Goal: Information Seeking & Learning: Learn about a topic

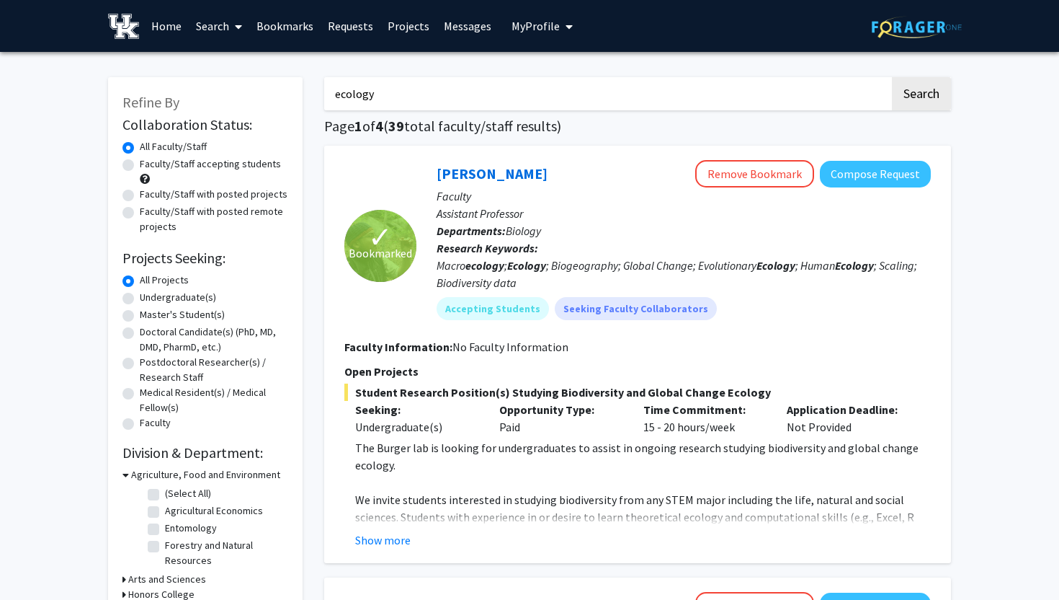
click at [386, 101] on input "ecology" at bounding box center [607, 93] width 566 height 33
click at [892, 77] on button "Search" at bounding box center [921, 93] width 59 height 33
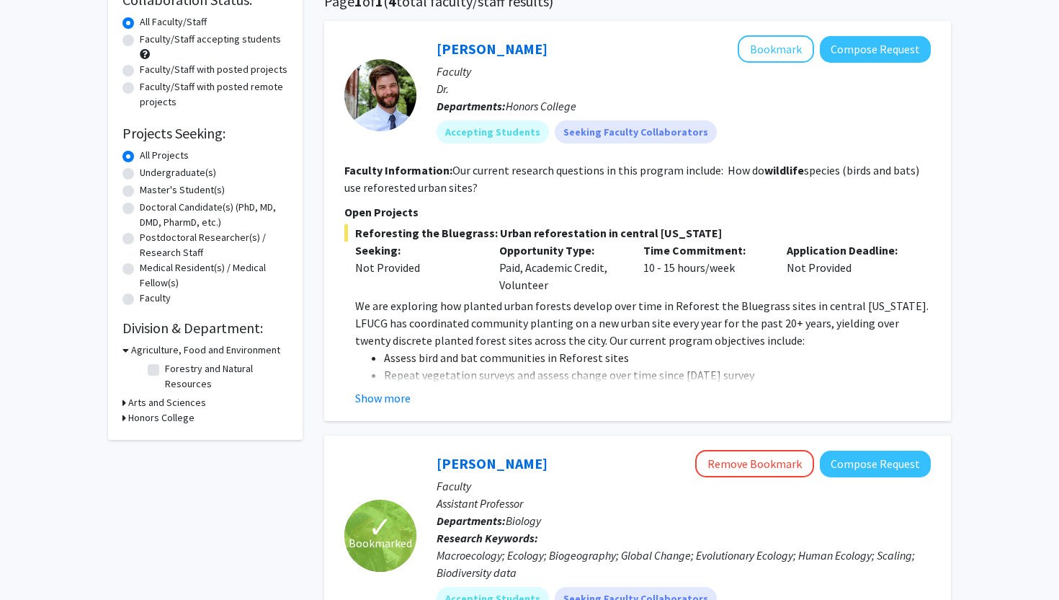
scroll to position [120, 0]
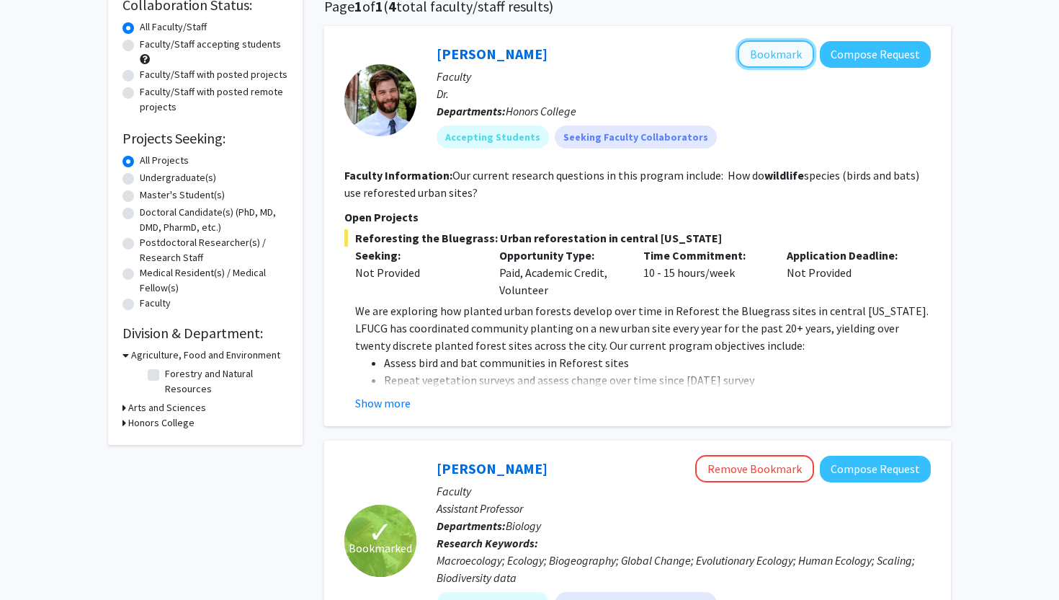
click at [798, 56] on button "Bookmark" at bounding box center [776, 53] width 76 height 27
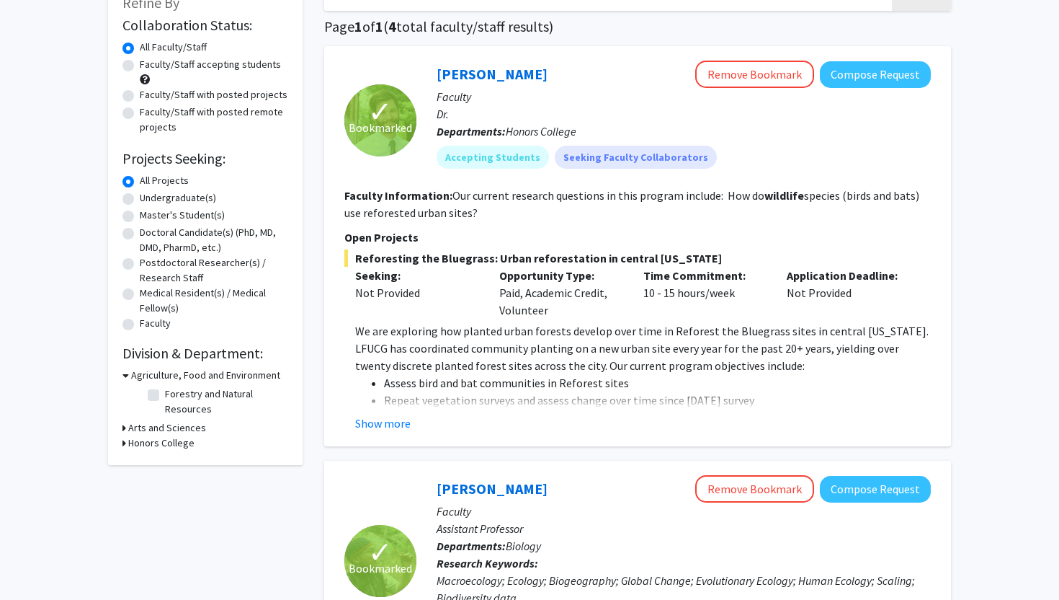
scroll to position [0, 0]
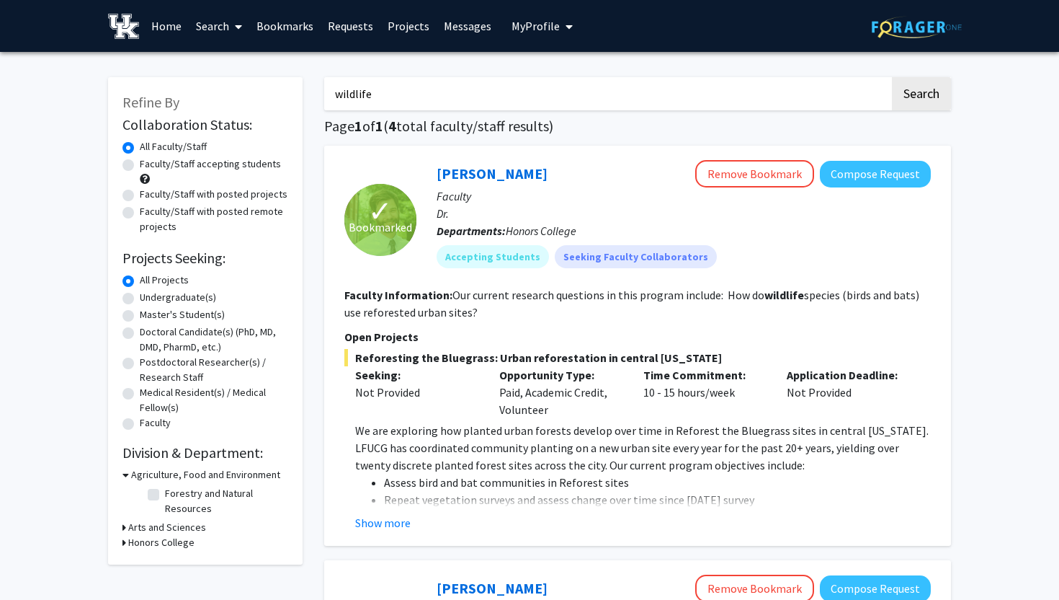
click at [427, 94] on input "wildlife" at bounding box center [607, 93] width 566 height 33
click at [892, 77] on button "Search" at bounding box center [921, 93] width 59 height 33
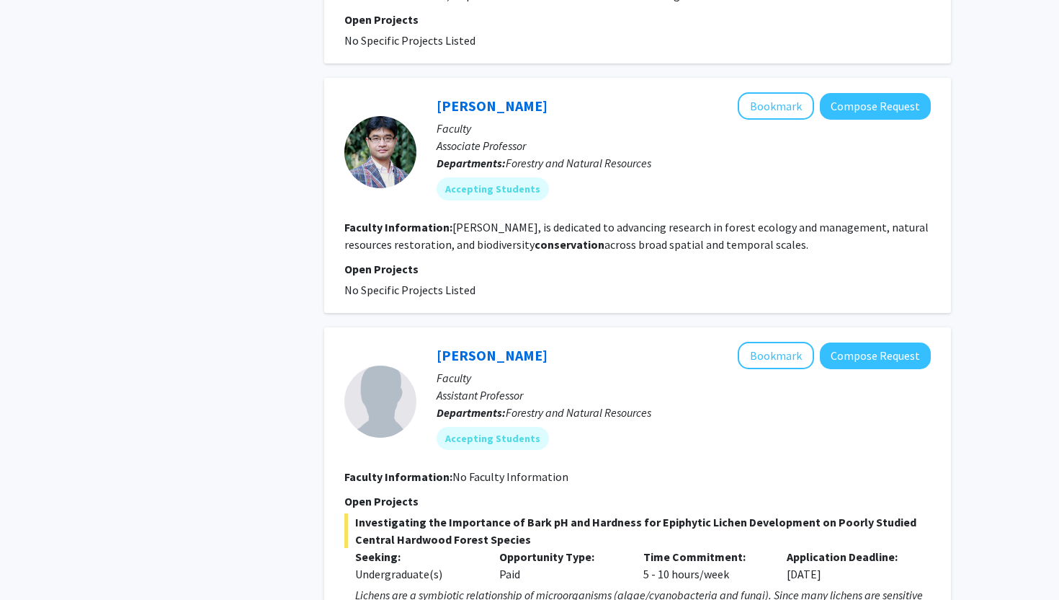
scroll to position [870, 0]
click at [786, 92] on button "Bookmark" at bounding box center [776, 105] width 76 height 27
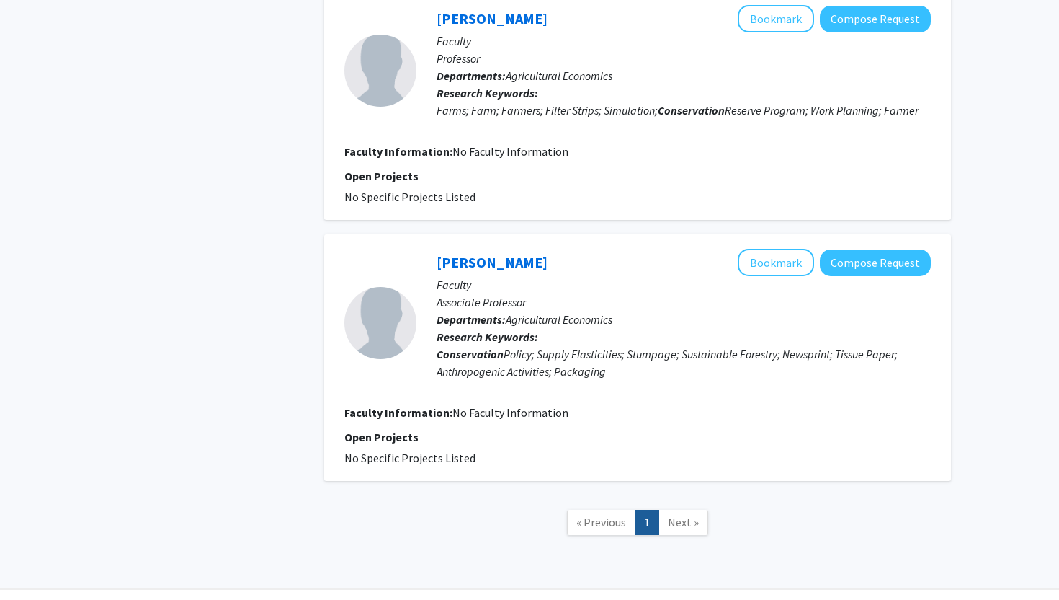
scroll to position [1606, 0]
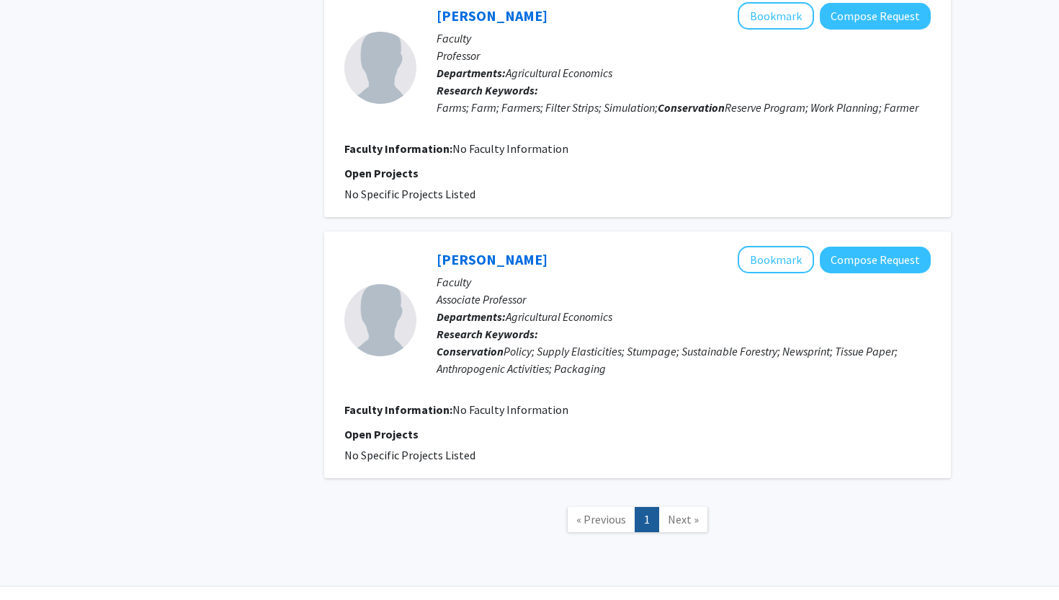
click at [677, 512] on span "Next »" at bounding box center [683, 519] width 31 height 14
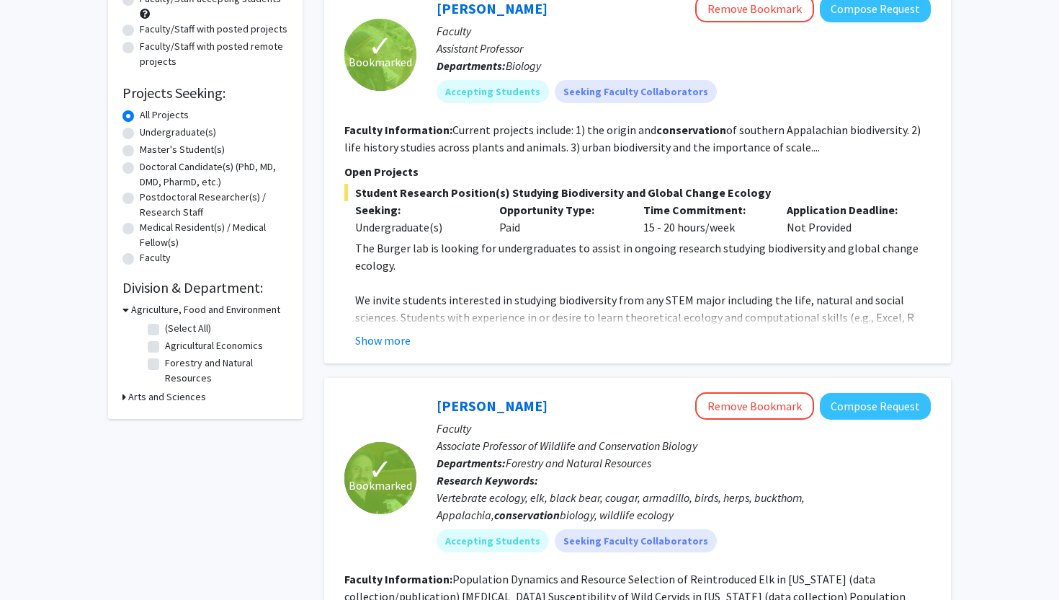
scroll to position [0, 0]
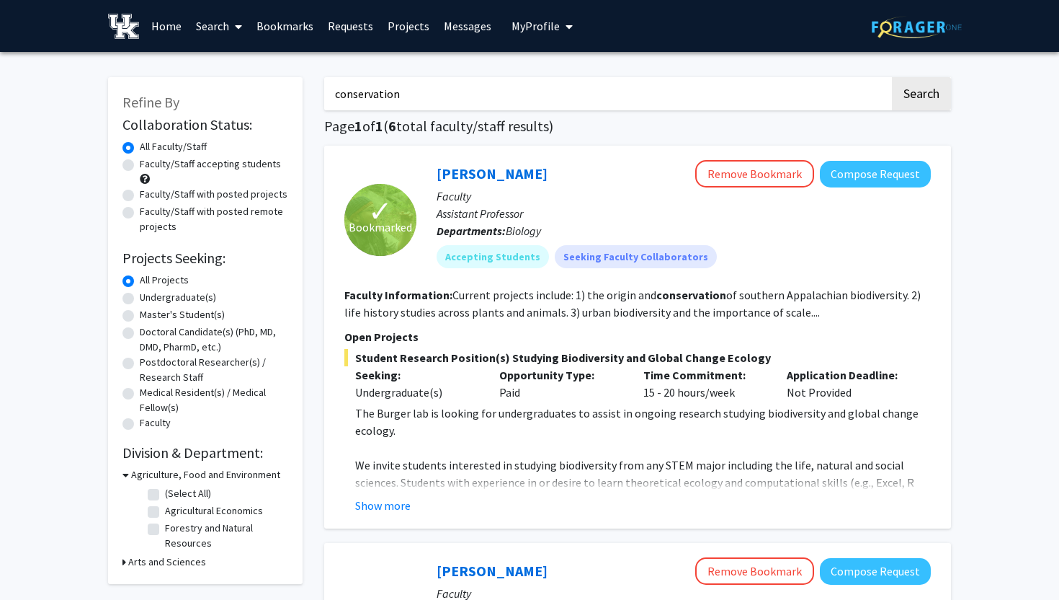
click at [455, 96] on input "conservation" at bounding box center [607, 93] width 566 height 33
click at [892, 77] on button "Search" at bounding box center [921, 93] width 59 height 33
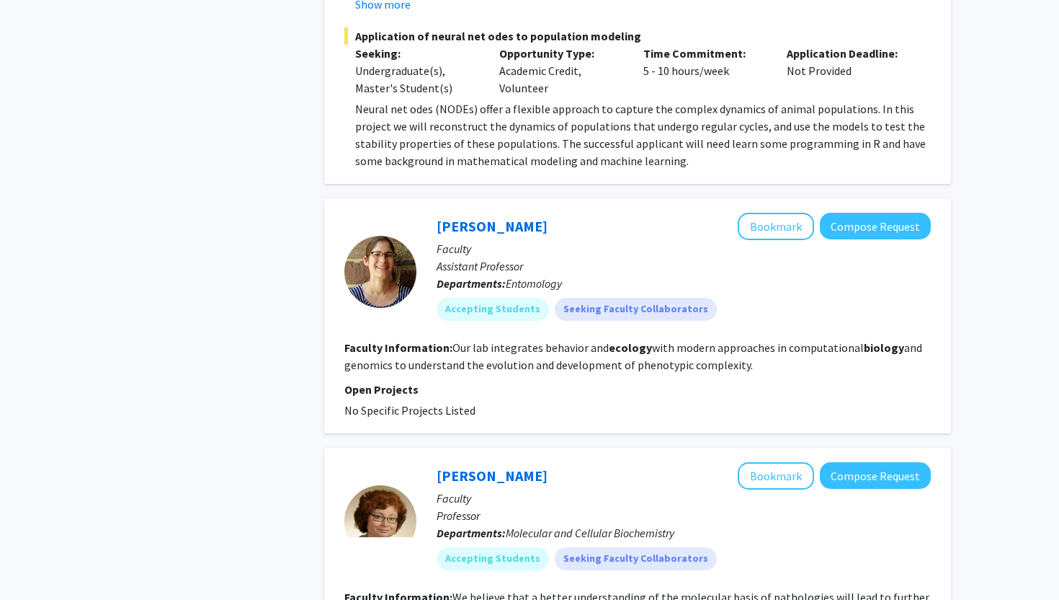
scroll to position [1762, 0]
click at [766, 220] on button "Bookmark" at bounding box center [776, 225] width 76 height 27
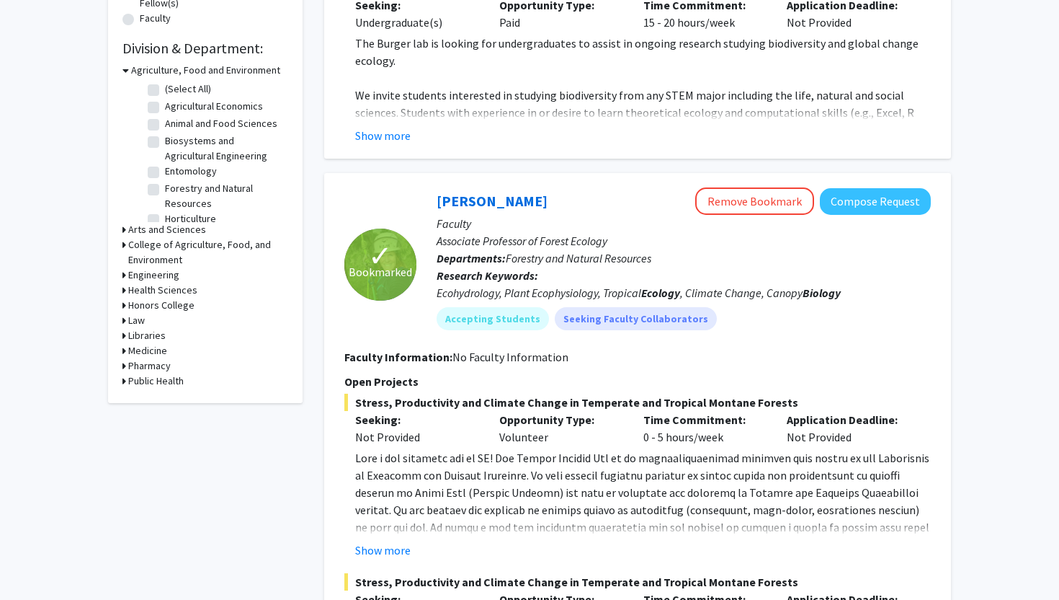
scroll to position [0, 0]
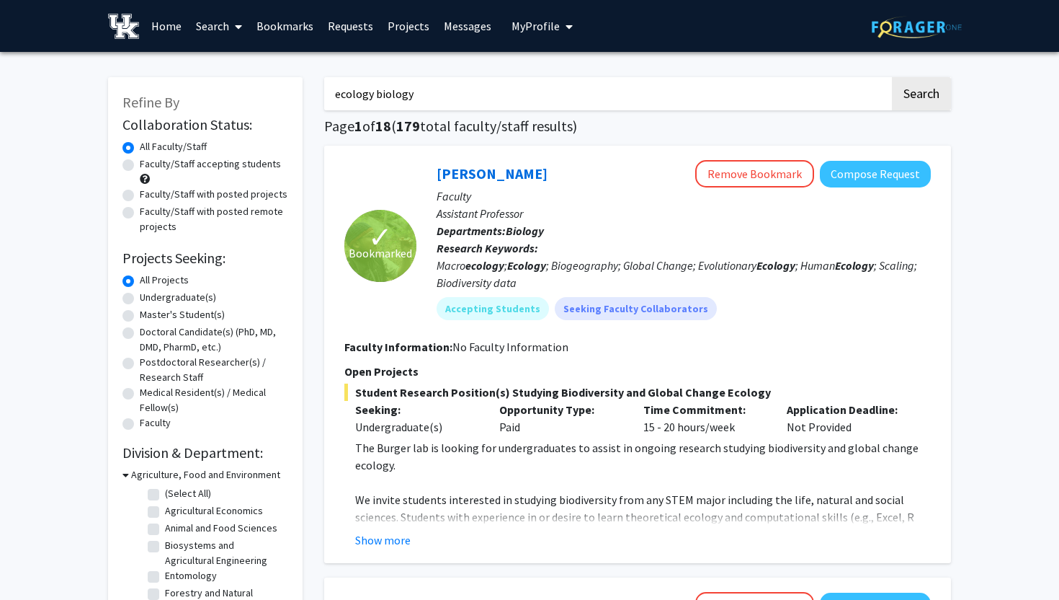
click at [437, 89] on input "ecology biology" at bounding box center [607, 93] width 566 height 33
type input "evolution"
click at [892, 77] on button "Search" at bounding box center [921, 93] width 59 height 33
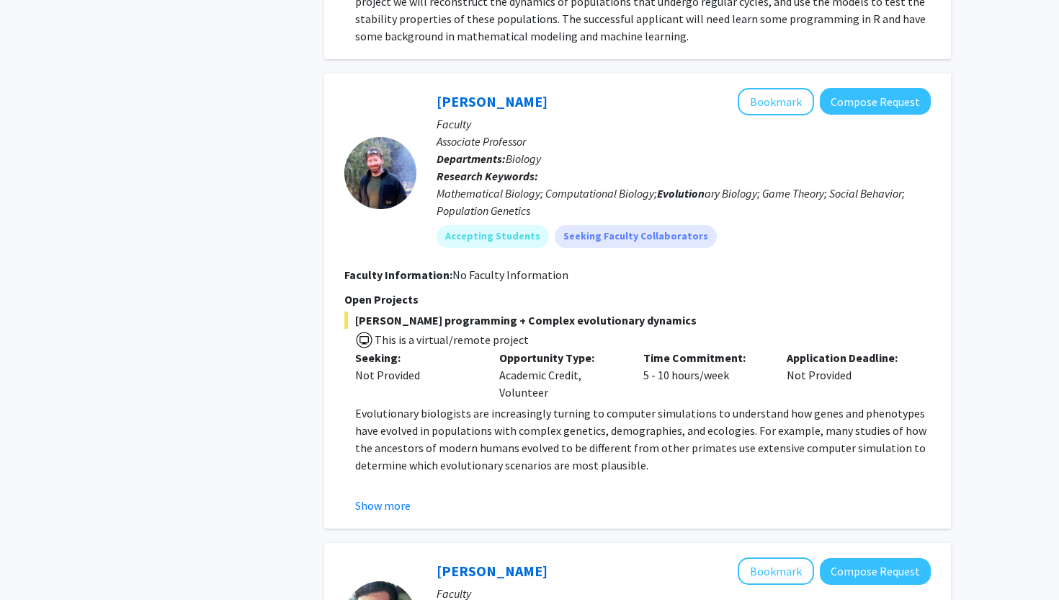
scroll to position [2286, 0]
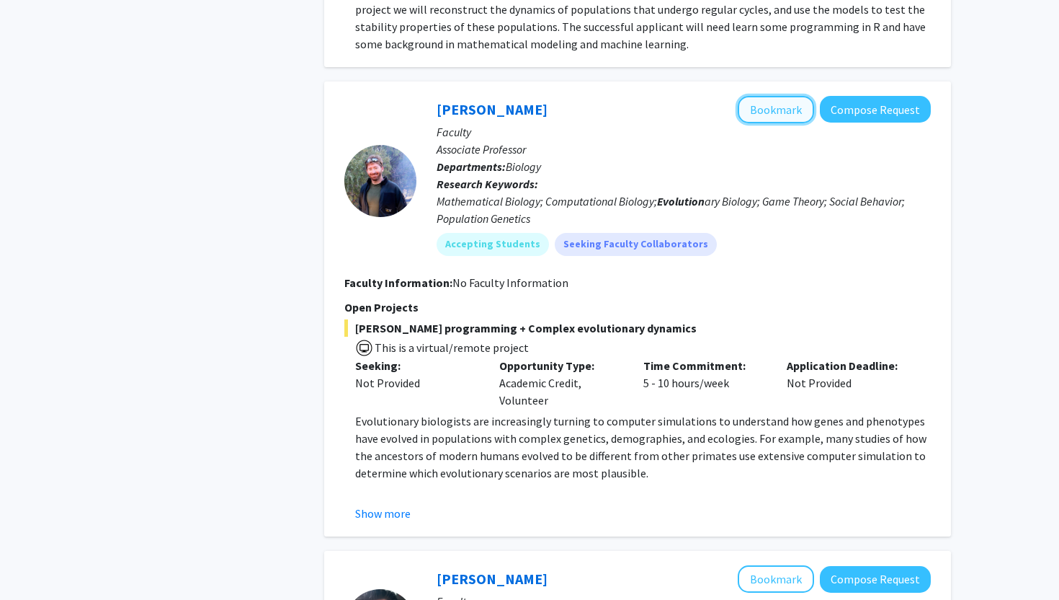
click at [770, 96] on button "Bookmark" at bounding box center [776, 109] width 76 height 27
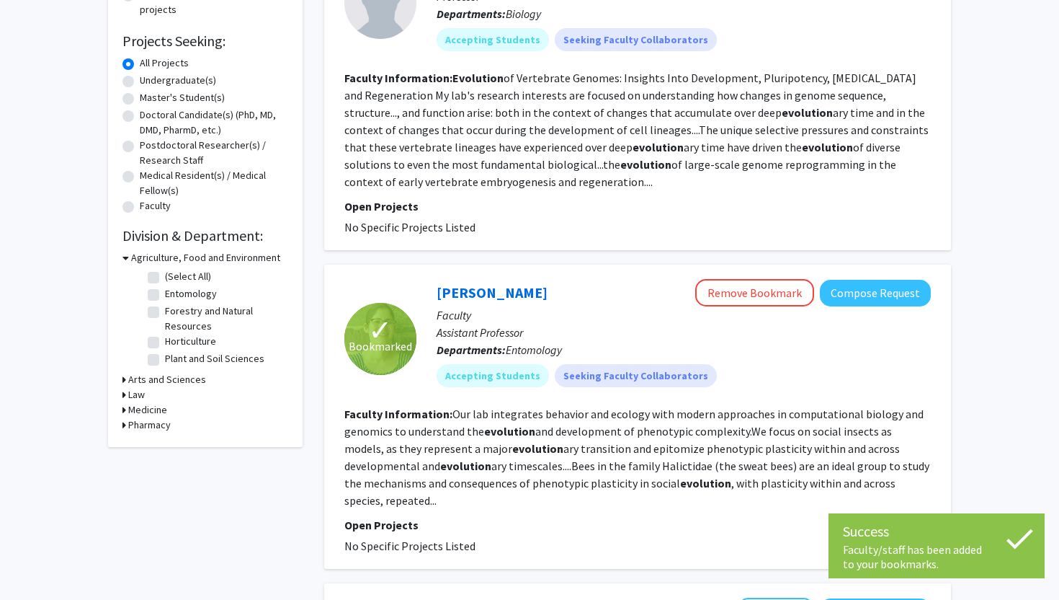
scroll to position [0, 0]
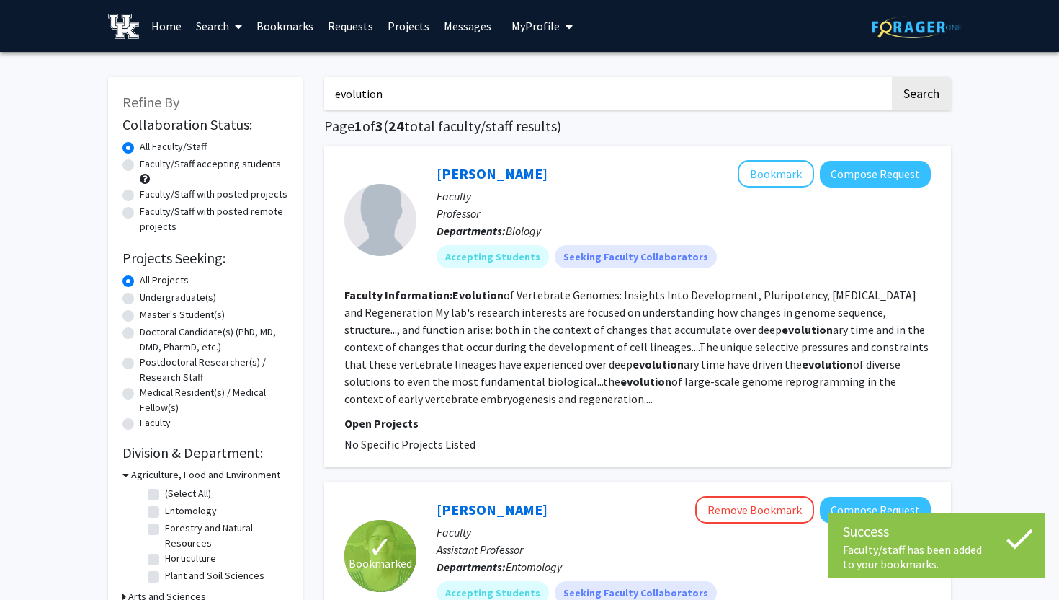
click at [280, 27] on link "Bookmarks" at bounding box center [284, 26] width 71 height 50
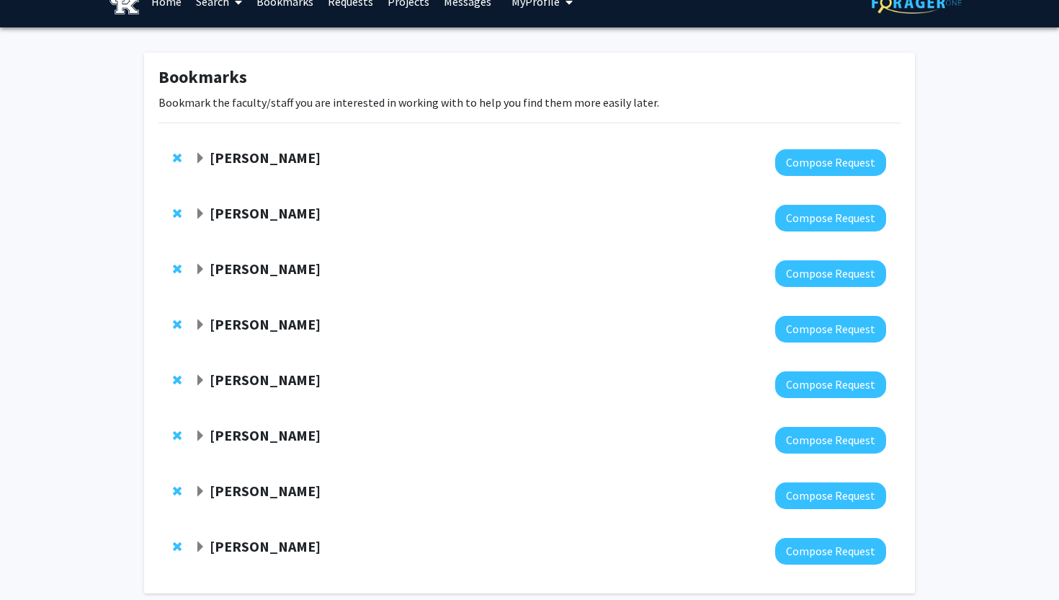
scroll to position [27, 0]
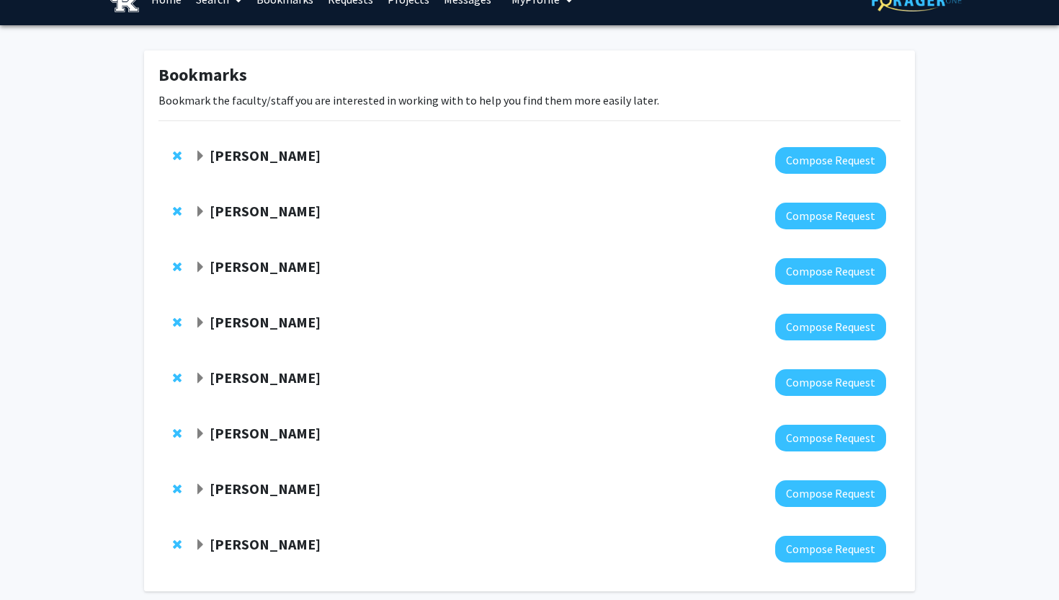
click at [203, 154] on span "Expand John Cox Bookmark" at bounding box center [201, 157] width 12 height 12
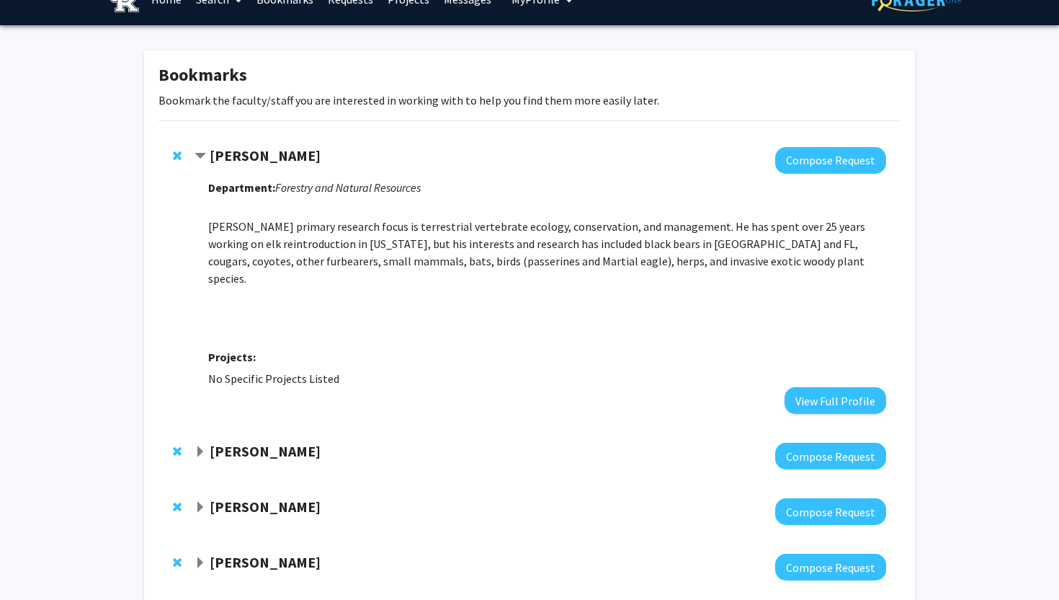
click at [202, 153] on span "Contract John Cox Bookmark" at bounding box center [201, 157] width 12 height 12
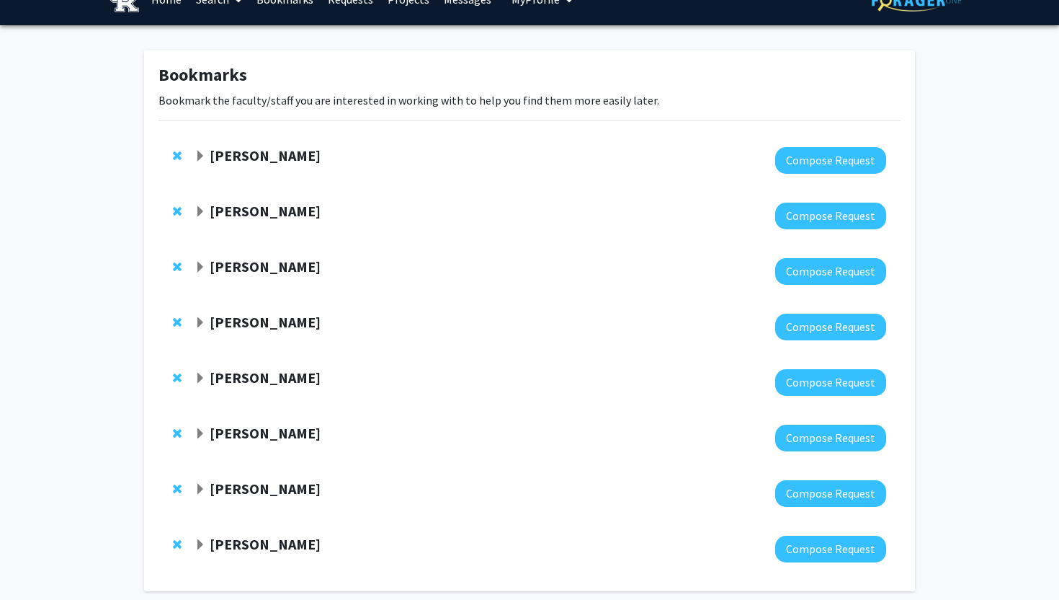
click at [200, 213] on span "Expand Joseph Burger Bookmark" at bounding box center [201, 212] width 12 height 12
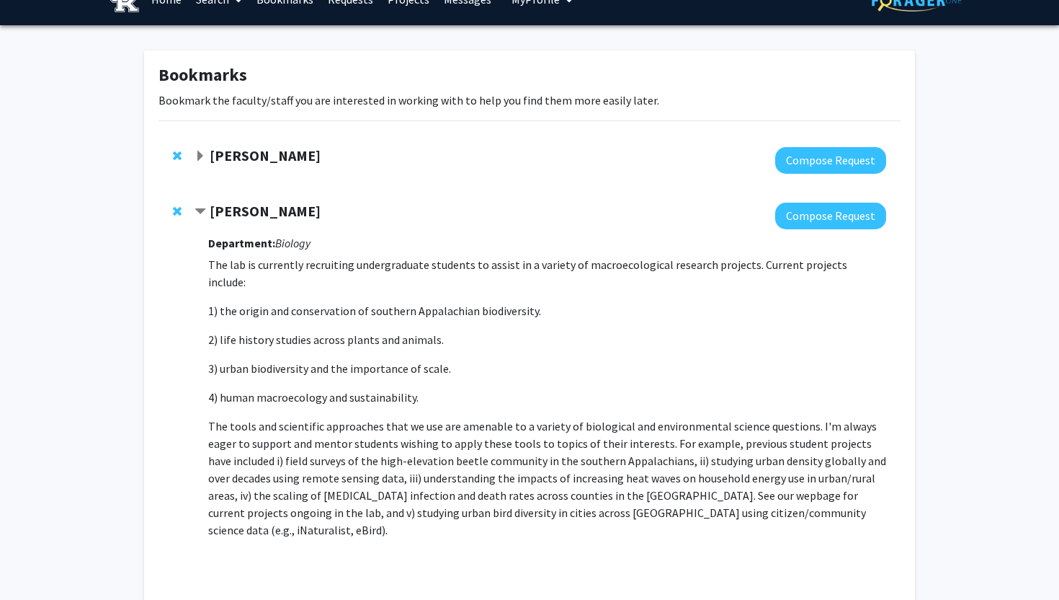
click at [200, 213] on span "Contract Joseph Burger Bookmark" at bounding box center [201, 212] width 12 height 12
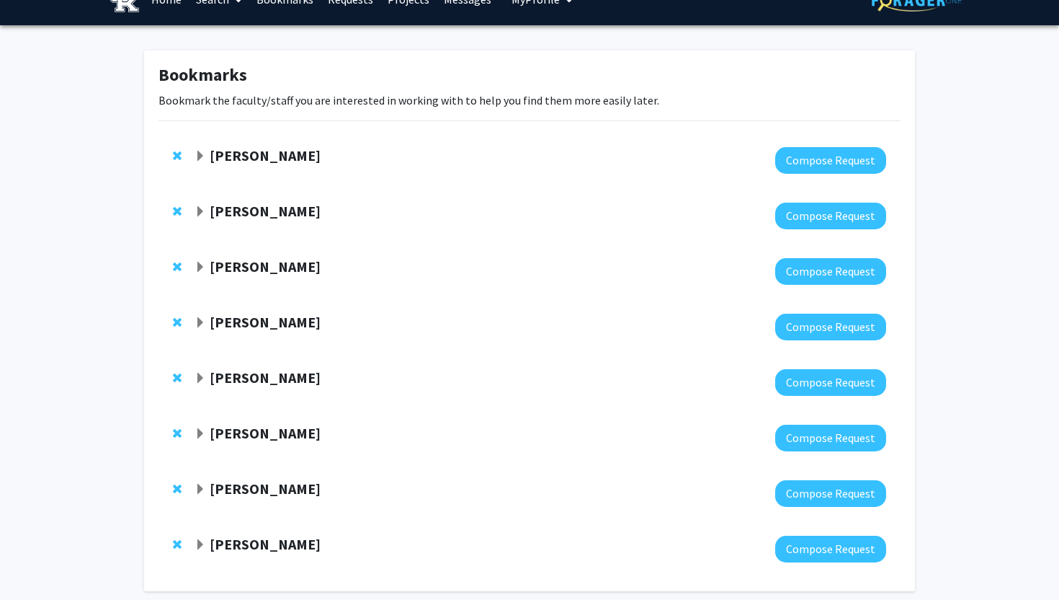
scroll to position [26, 0]
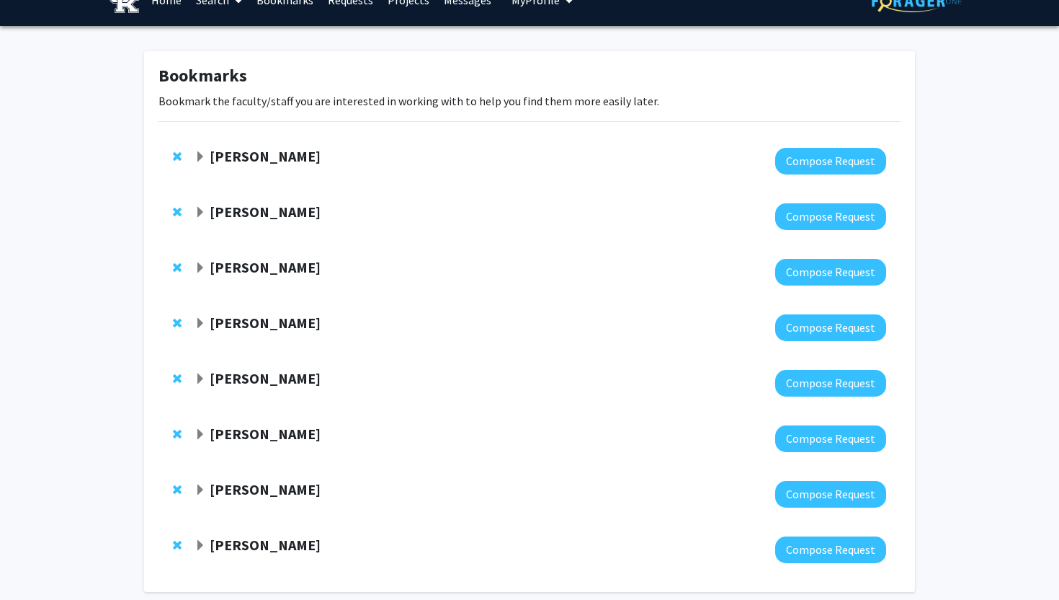
click at [200, 263] on span "Expand Sybil Gotsch Bookmark" at bounding box center [201, 268] width 12 height 12
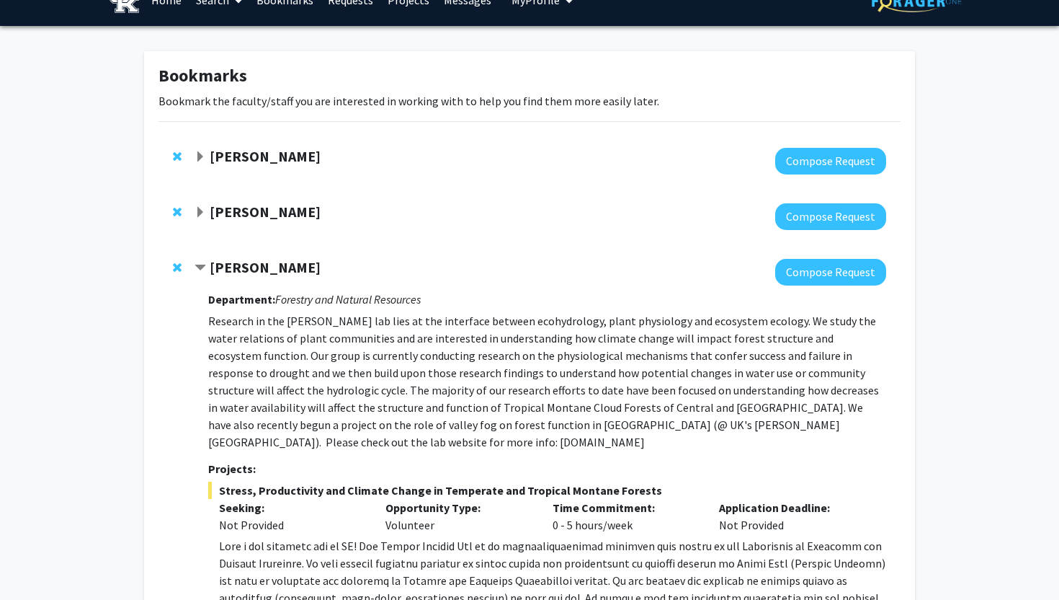
click at [200, 263] on span "Contract Sybil Gotsch Bookmark" at bounding box center [201, 268] width 12 height 12
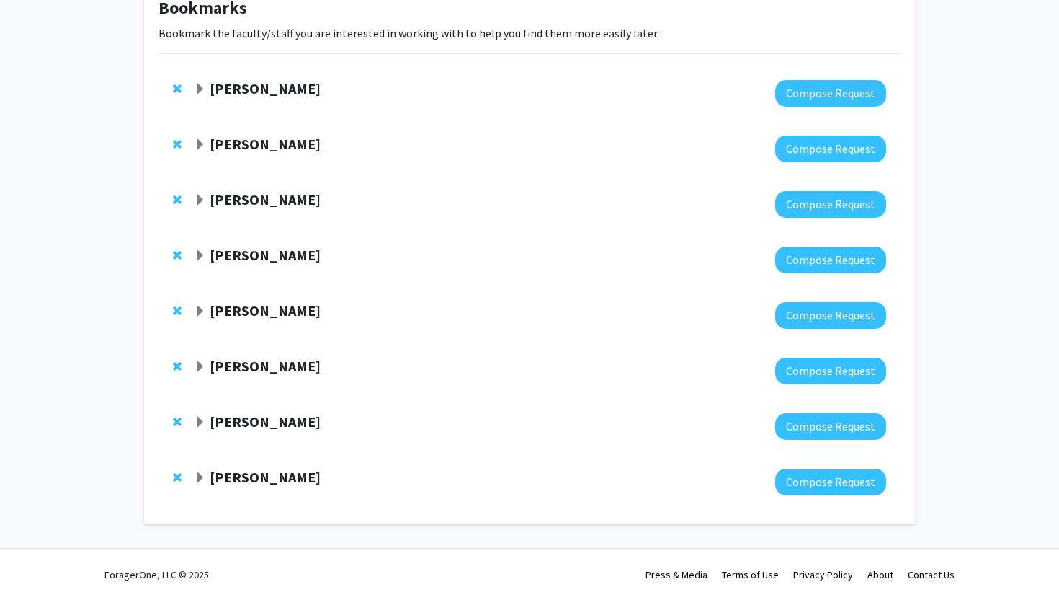
scroll to position [0, 0]
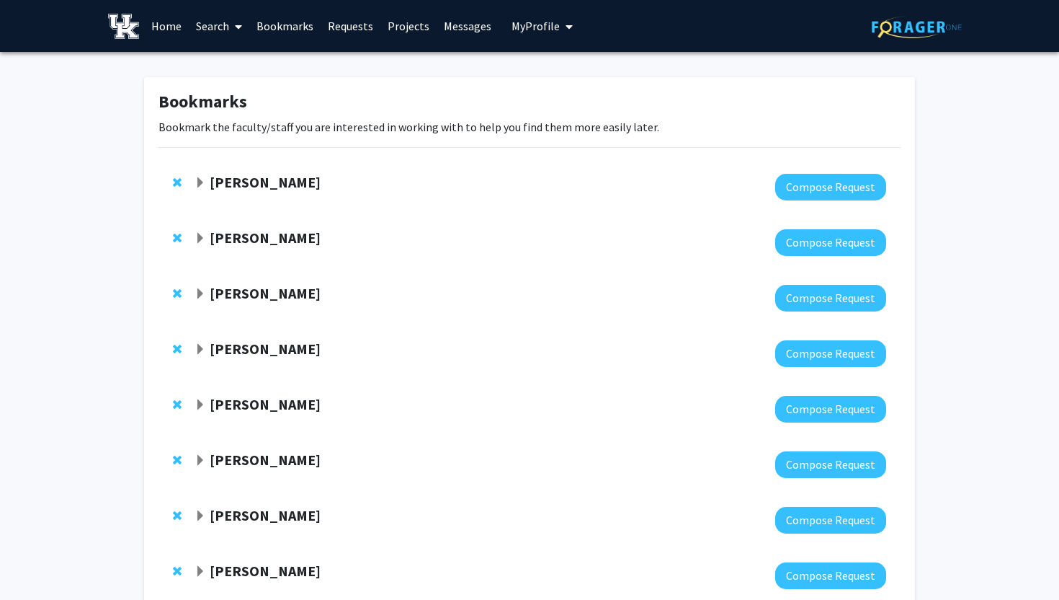
click at [341, 22] on link "Requests" at bounding box center [351, 26] width 60 height 50
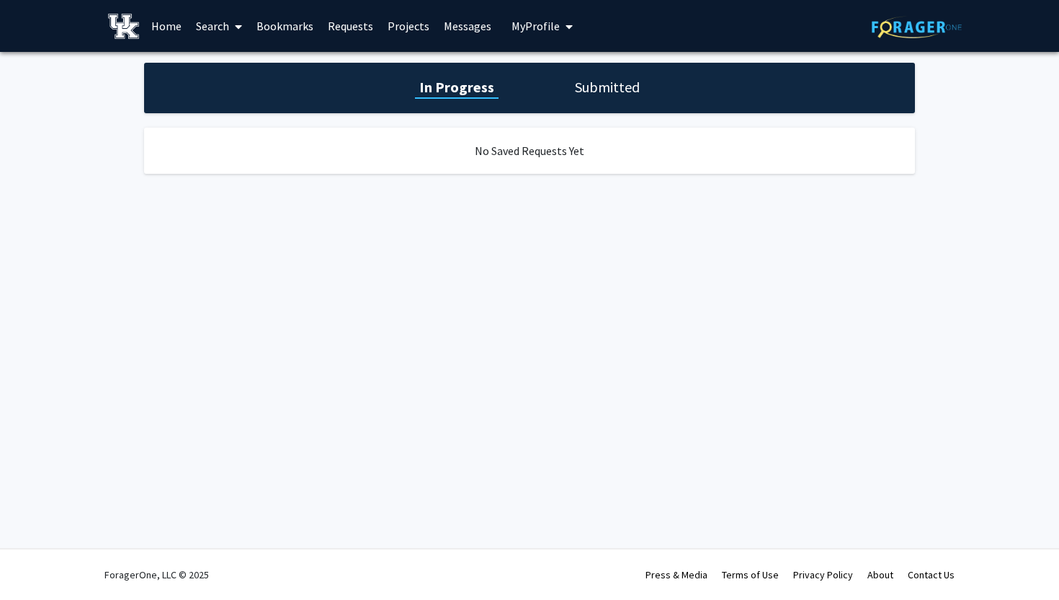
click at [590, 91] on h1 "Submitted" at bounding box center [607, 87] width 73 height 20
click at [459, 91] on h1 "In Progress" at bounding box center [454, 87] width 77 height 20
click at [352, 24] on link "Requests" at bounding box center [351, 26] width 60 height 50
click at [401, 31] on link "Projects" at bounding box center [408, 26] width 56 height 50
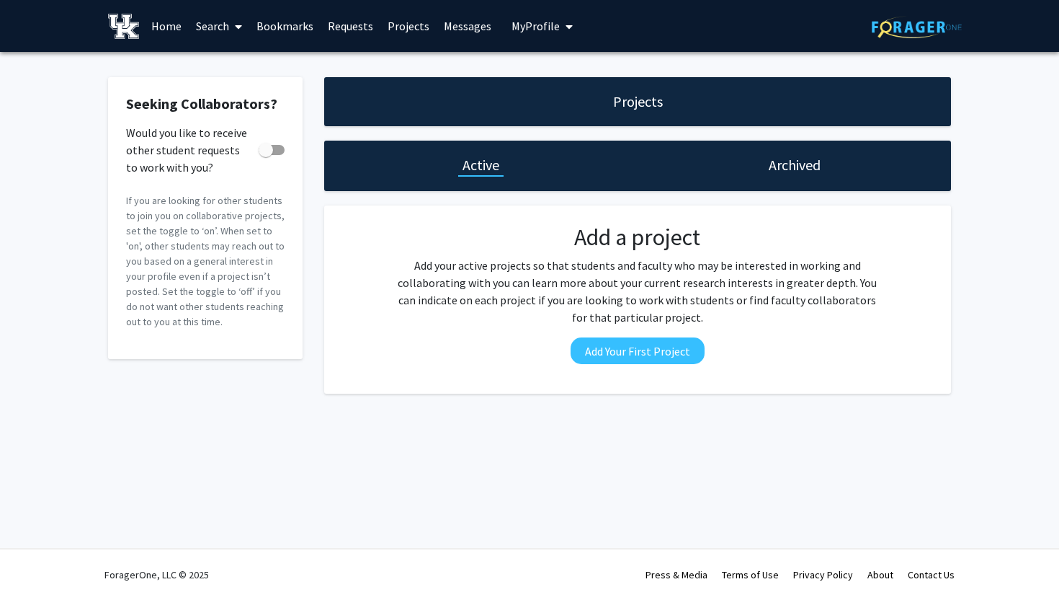
click at [401, 22] on link "Projects" at bounding box center [408, 26] width 56 height 50
click at [174, 28] on link "Home" at bounding box center [166, 26] width 45 height 50
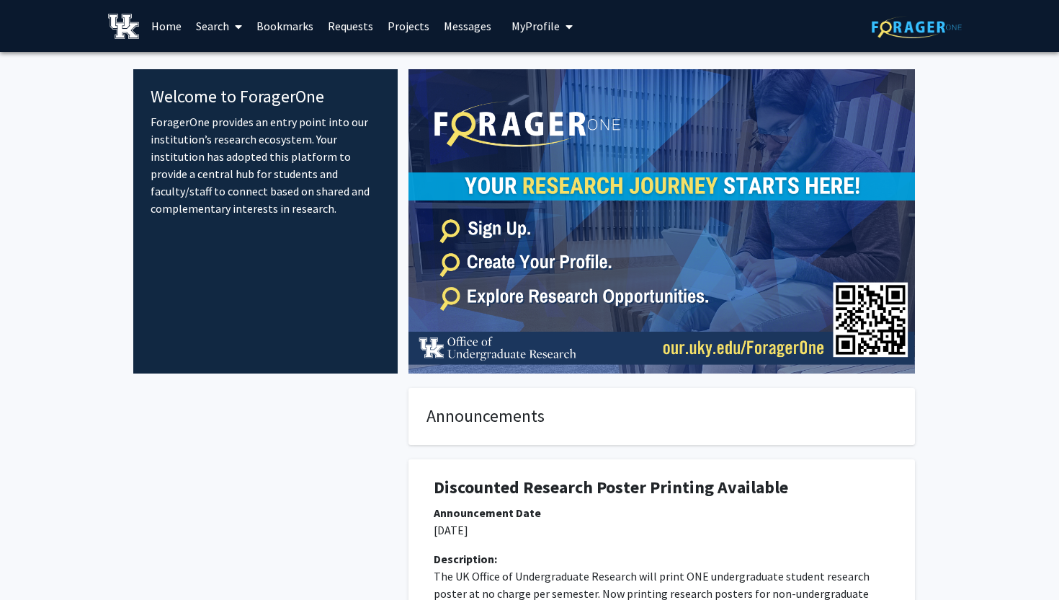
click at [211, 30] on link "Search" at bounding box center [219, 26] width 61 height 50
click at [234, 94] on span "Students" at bounding box center [233, 95] width 88 height 29
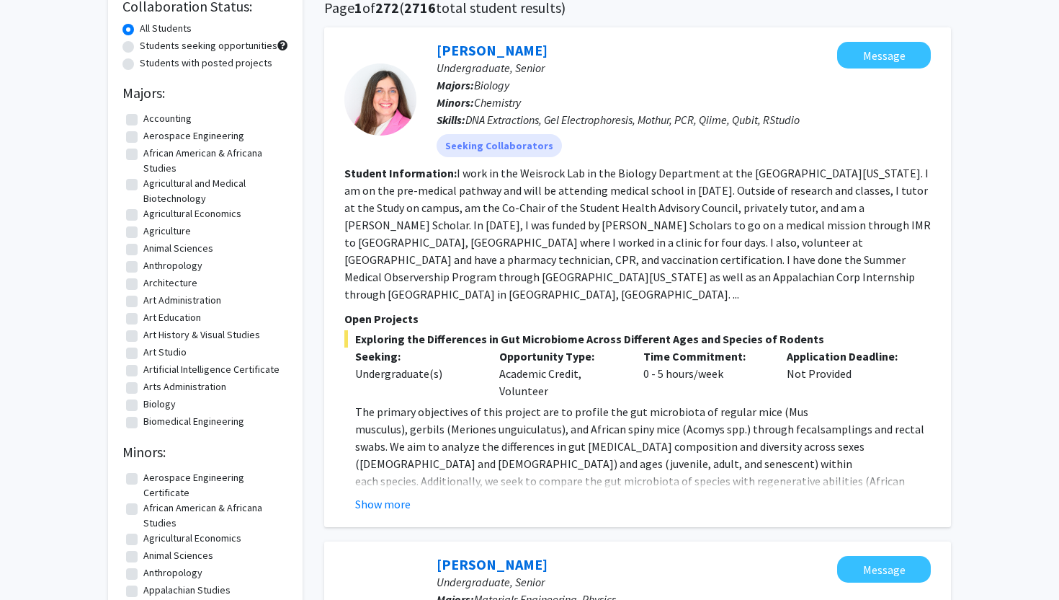
scroll to position [120, 0]
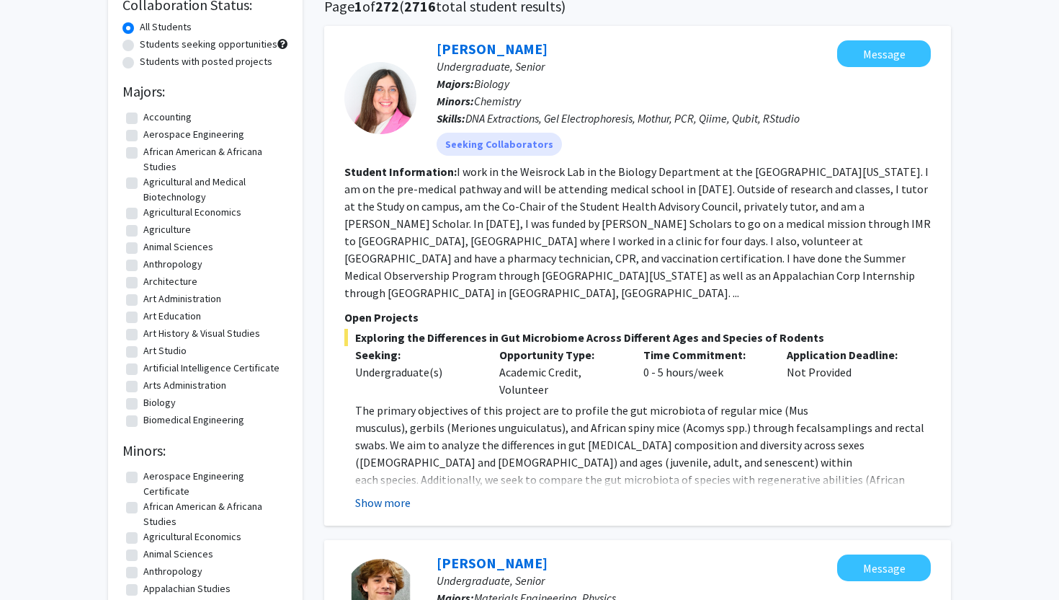
click at [378, 494] on button "Show more" at bounding box center [382, 502] width 55 height 17
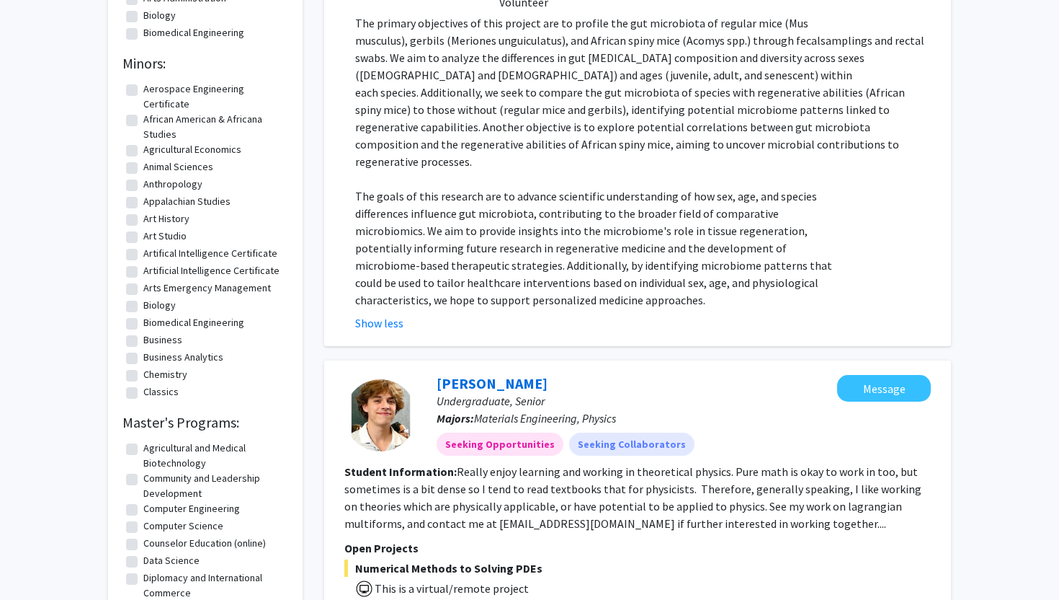
scroll to position [0, 0]
